Goal: Information Seeking & Learning: Learn about a topic

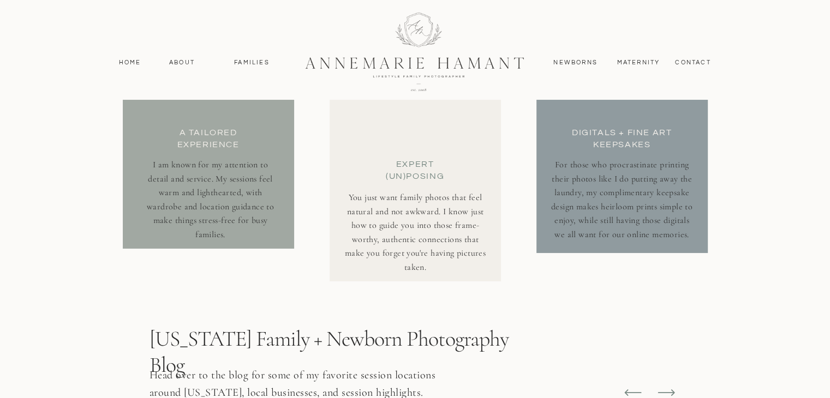
scroll to position [4025, 0]
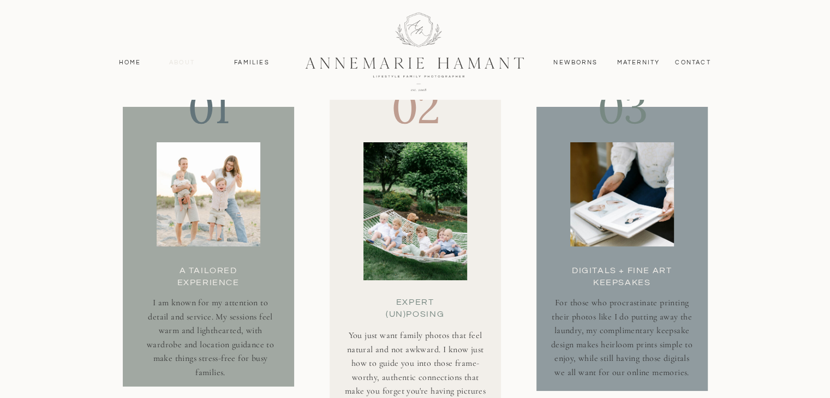
click at [177, 62] on nav "About" at bounding box center [182, 63] width 32 height 10
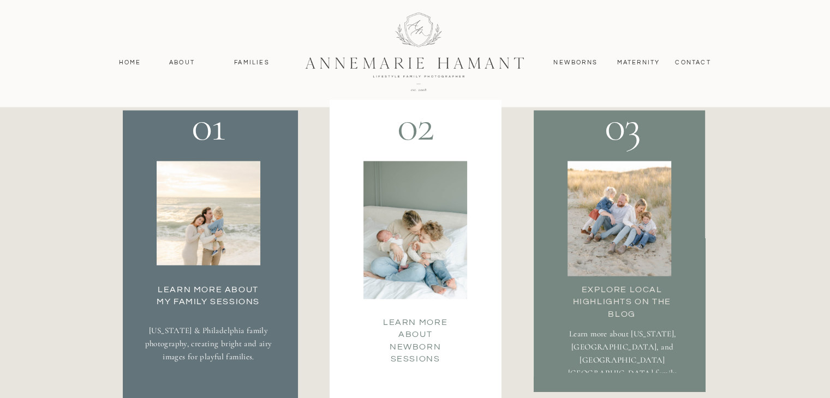
scroll to position [1962, 0]
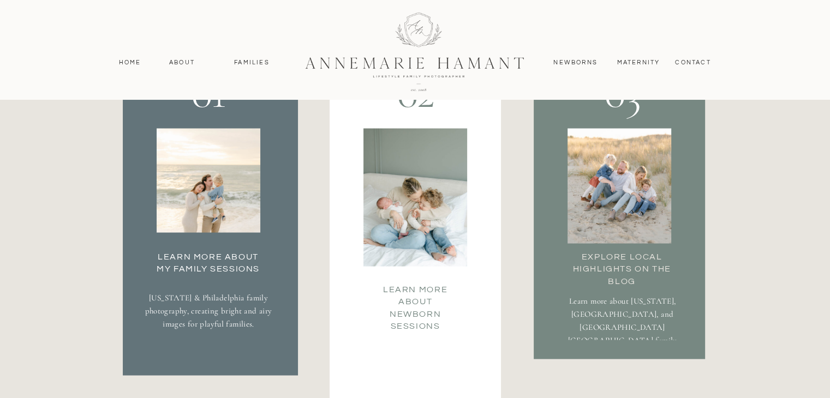
click at [212, 266] on h3 "Learn More about my family Sessions" at bounding box center [208, 261] width 115 height 22
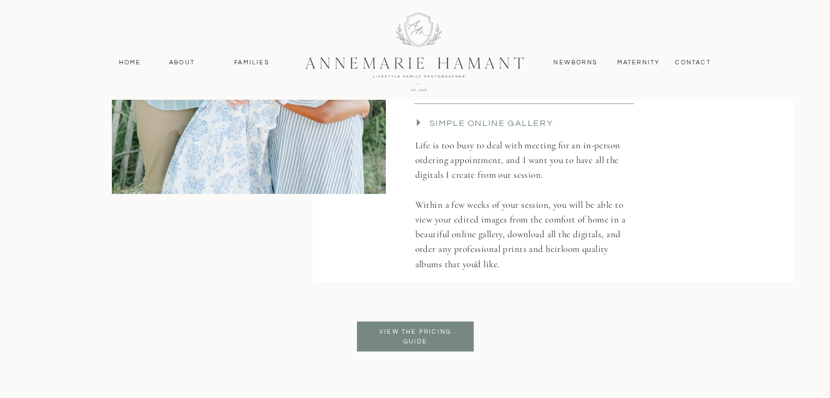
scroll to position [2536, 0]
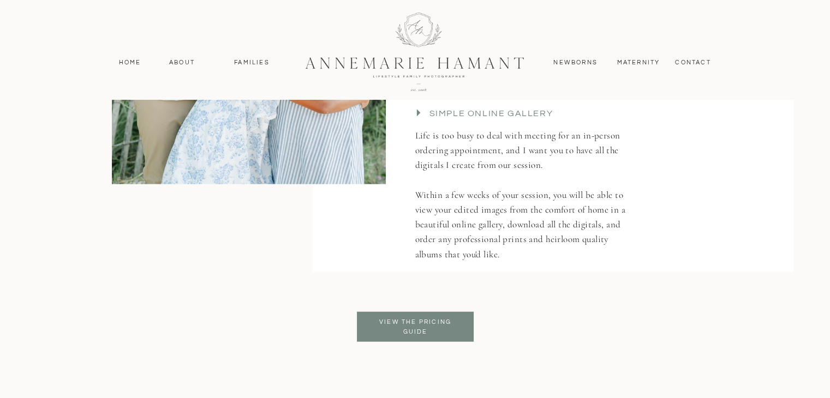
click at [415, 319] on p "View the pricing guide" at bounding box center [415, 328] width 89 height 20
